Goal: Task Accomplishment & Management: Complete application form

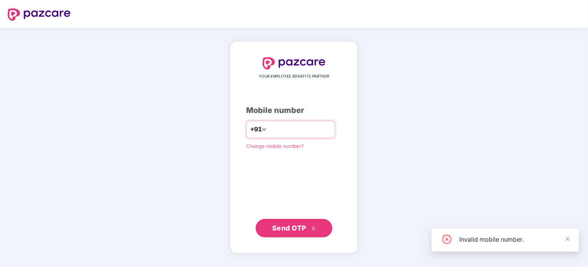
type input "*"
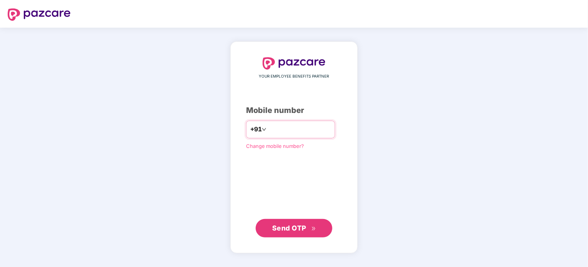
type input "**********"
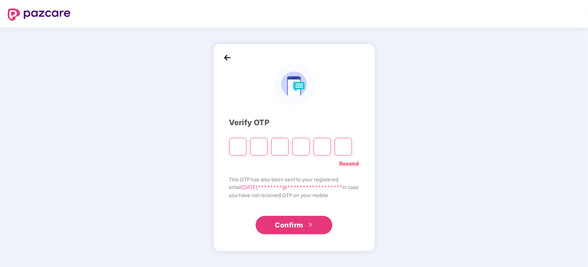
type input "*"
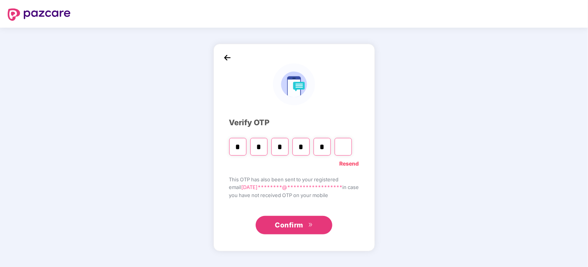
type input "*"
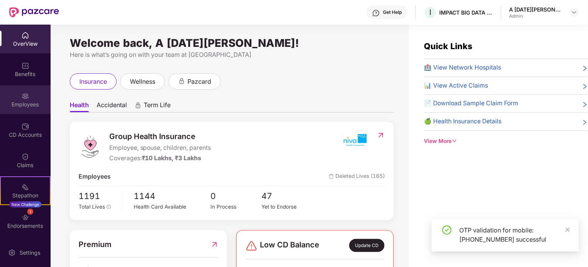
click at [21, 96] on img at bounding box center [25, 96] width 8 height 8
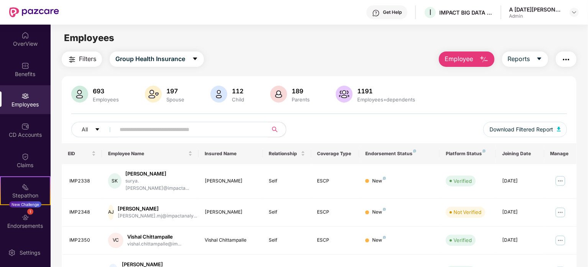
click at [185, 128] on input "text" at bounding box center [189, 129] width 138 height 12
paste input "**********"
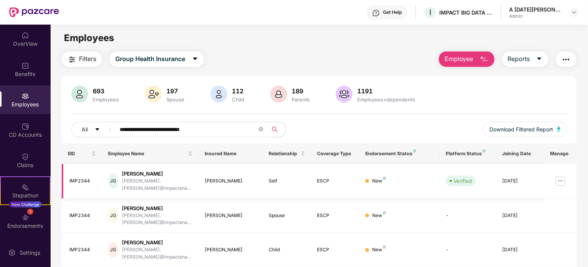
type input "**********"
click at [559, 177] on img at bounding box center [560, 180] width 12 height 12
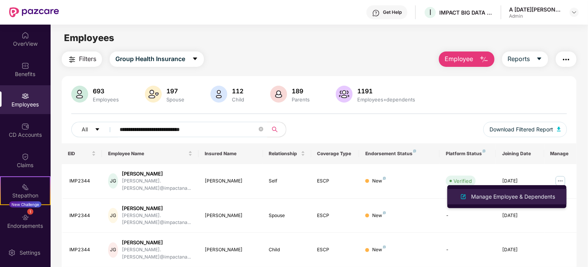
click at [502, 193] on div "Manage Employee & Dependents" at bounding box center [513, 196] width 87 height 8
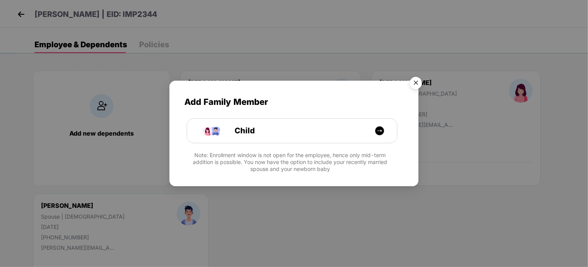
click at [410, 86] on img "Close" at bounding box center [415, 83] width 21 height 21
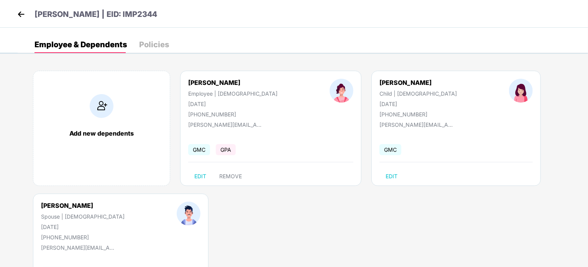
click at [151, 41] on div "Policies" at bounding box center [154, 45] width 30 height 8
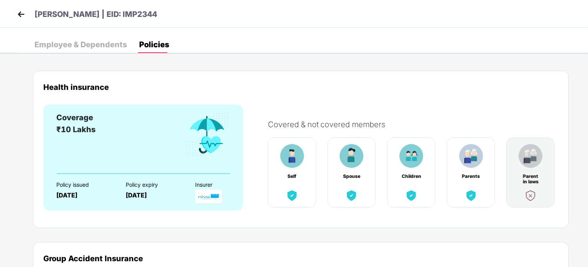
click at [23, 14] on img at bounding box center [21, 14] width 12 height 12
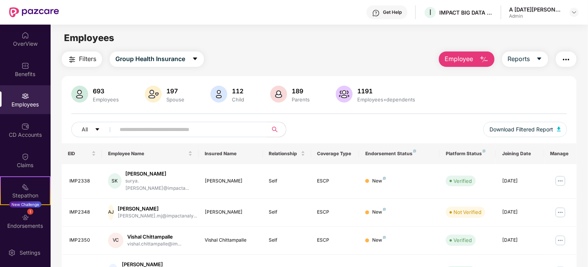
click at [462, 59] on span "Employee" at bounding box center [459, 59] width 29 height 10
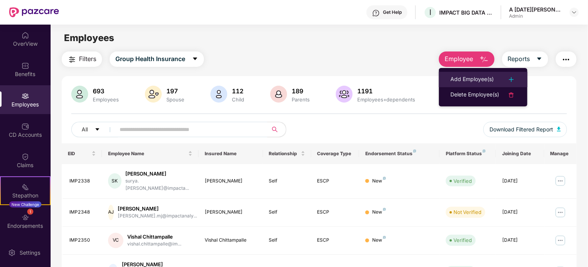
click at [467, 82] on div "Add Employee(s)" at bounding box center [472, 79] width 43 height 9
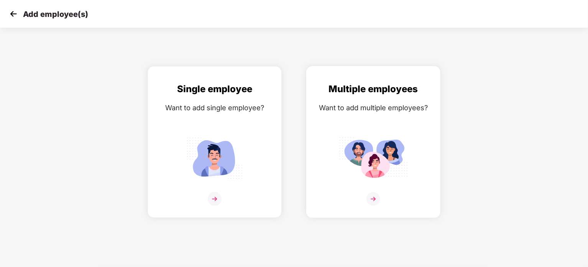
click at [344, 105] on div "Want to add multiple employees?" at bounding box center [373, 107] width 118 height 11
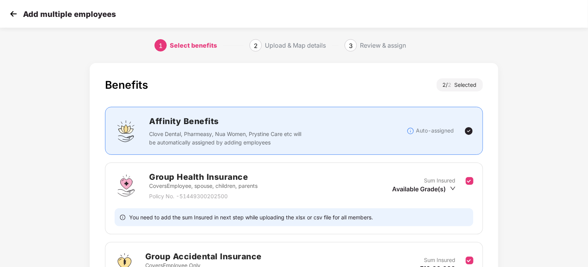
scroll to position [87, 0]
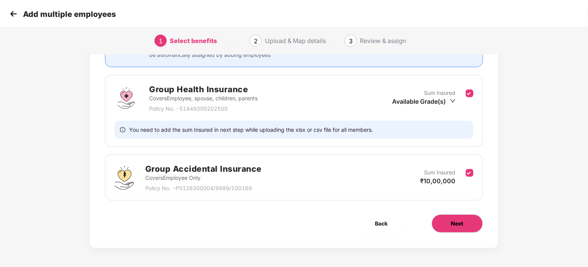
click at [457, 219] on button "Next" at bounding box center [457, 223] width 51 height 18
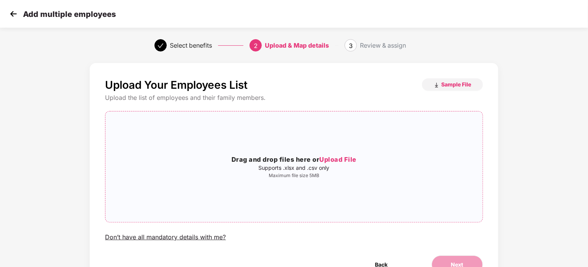
click at [334, 159] on span "Upload File" at bounding box center [337, 159] width 37 height 8
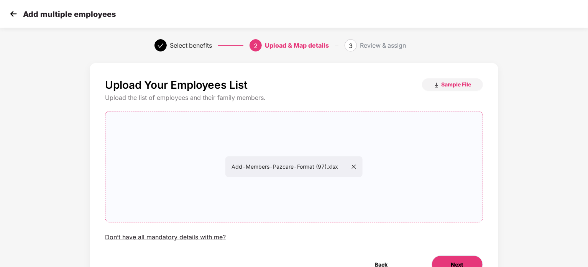
click at [454, 263] on span "Next" at bounding box center [457, 264] width 12 height 8
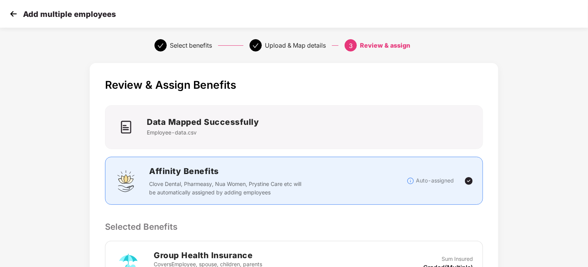
scroll to position [214, 0]
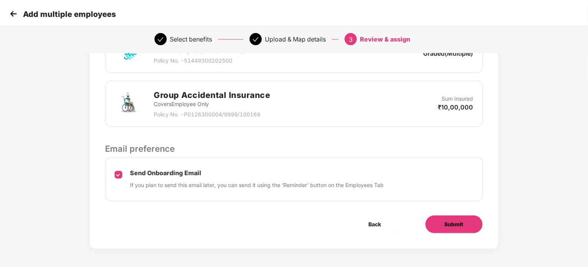
click at [446, 222] on span "Submit" at bounding box center [454, 224] width 19 height 8
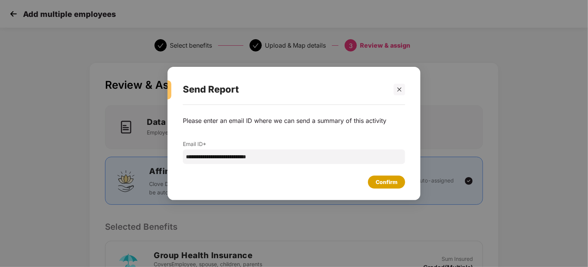
click at [383, 182] on div "Confirm" at bounding box center [387, 182] width 22 height 8
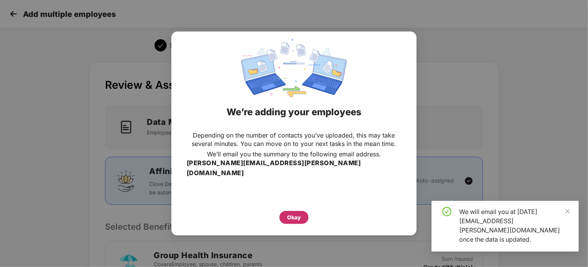
click at [299, 213] on div "Okay" at bounding box center [294, 217] width 14 height 8
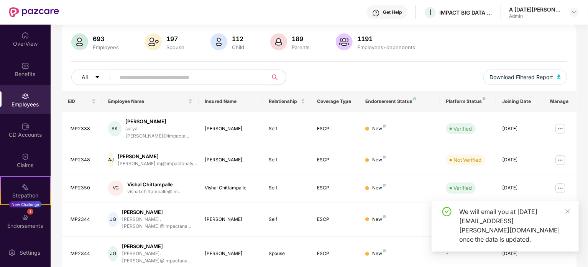
scroll to position [58, 0]
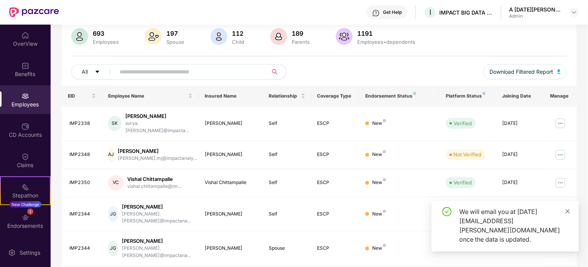
click at [569, 214] on icon "close" at bounding box center [567, 210] width 5 height 5
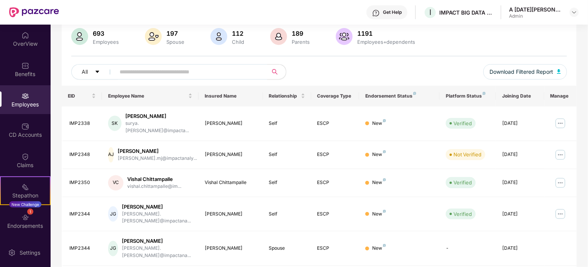
click at [24, 93] on img at bounding box center [25, 96] width 8 height 8
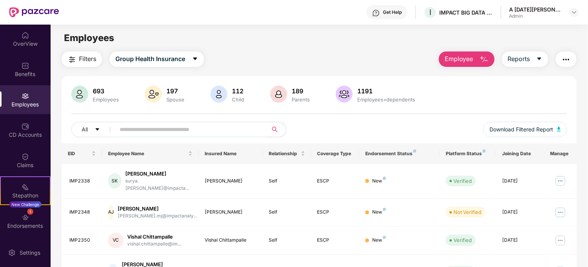
click at [473, 62] on button "Employee" at bounding box center [467, 58] width 56 height 15
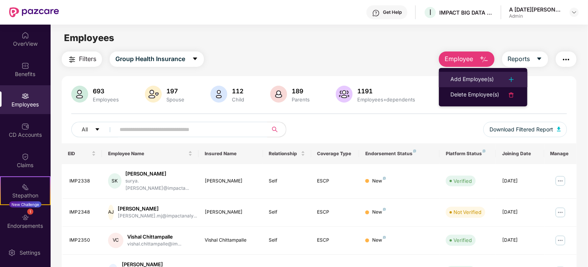
click at [471, 79] on div "Add Employee(s)" at bounding box center [472, 79] width 43 height 9
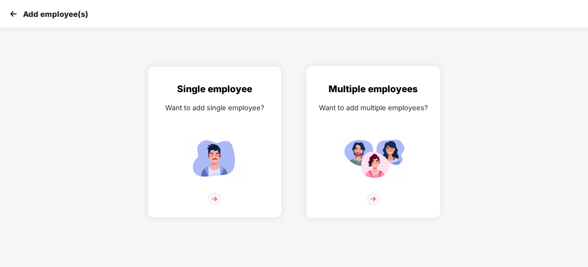
click at [407, 120] on div "Multiple employees Want to add multiple employees?" at bounding box center [373, 148] width 118 height 133
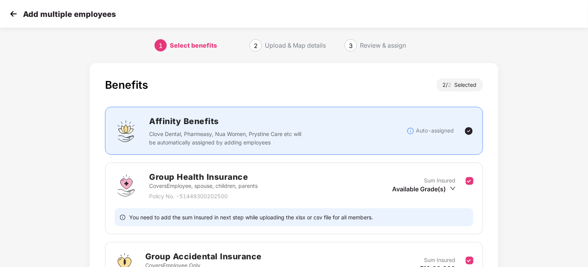
scroll to position [87, 0]
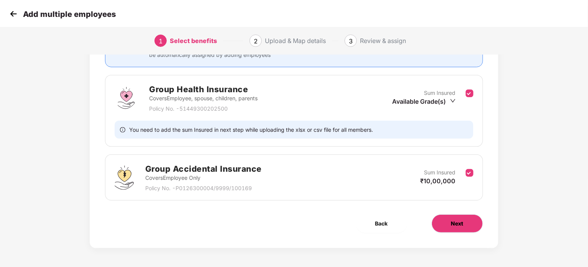
click at [456, 219] on span "Next" at bounding box center [457, 223] width 12 height 8
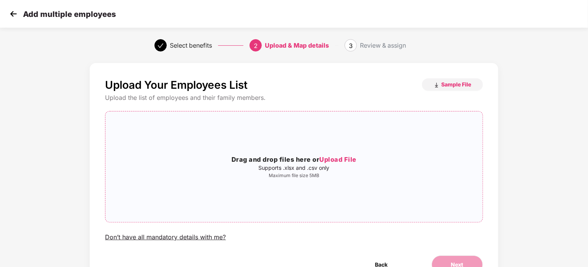
click at [345, 158] on span "Upload File" at bounding box center [337, 159] width 37 height 8
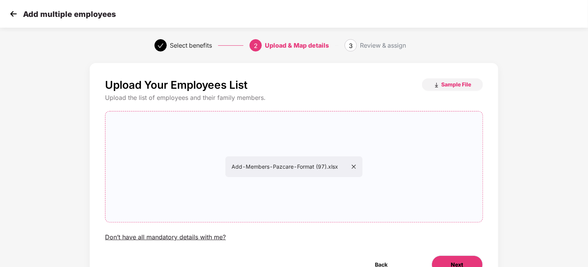
click at [468, 259] on button "Next" at bounding box center [457, 264] width 51 height 18
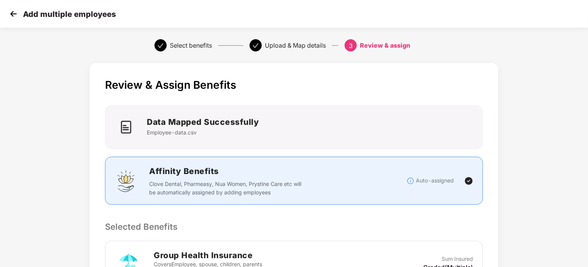
scroll to position [214, 0]
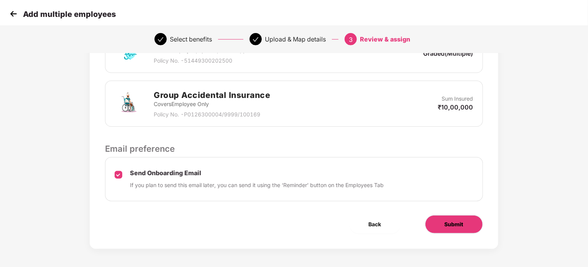
click at [456, 220] on span "Submit" at bounding box center [454, 224] width 19 height 8
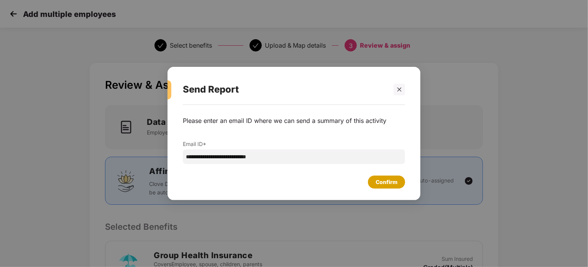
click at [387, 179] on div "Confirm" at bounding box center [387, 182] width 22 height 8
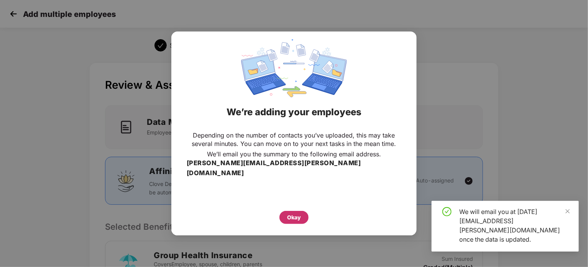
click at [287, 213] on div "Okay" at bounding box center [294, 217] width 14 height 8
